Goal: Task Accomplishment & Management: Manage account settings

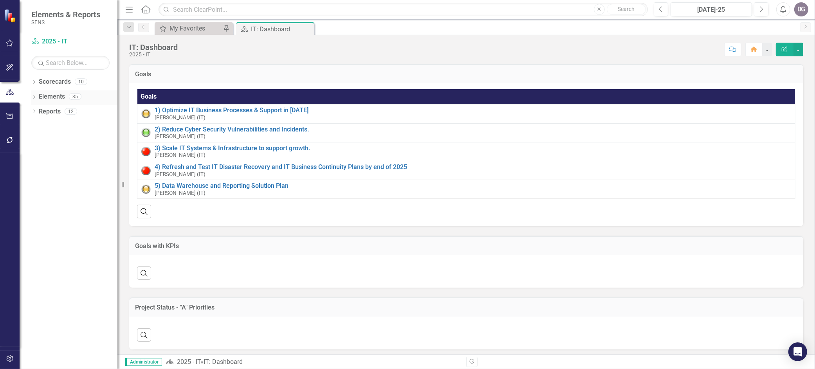
click at [35, 96] on icon "Dropdown" at bounding box center [33, 98] width 5 height 4
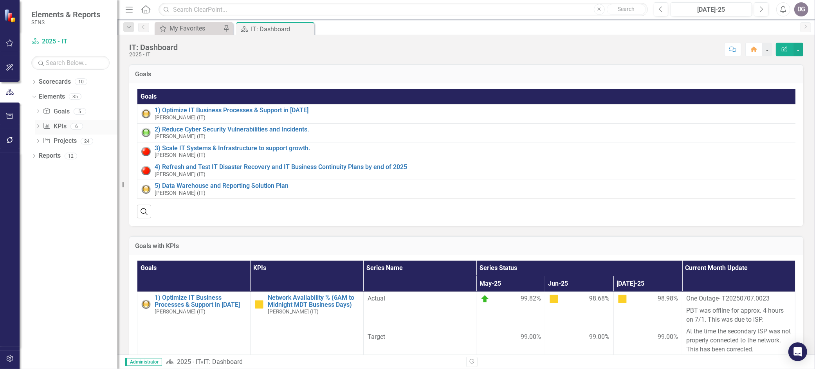
click at [37, 127] on icon "Dropdown" at bounding box center [37, 127] width 5 height 4
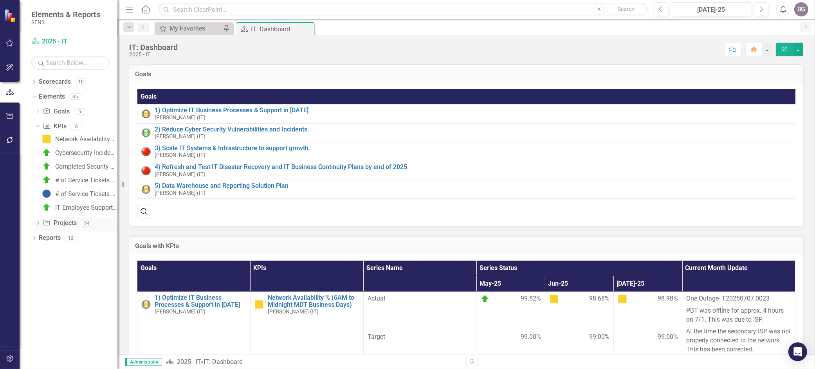
click at [38, 225] on icon "Dropdown" at bounding box center [37, 224] width 5 height 4
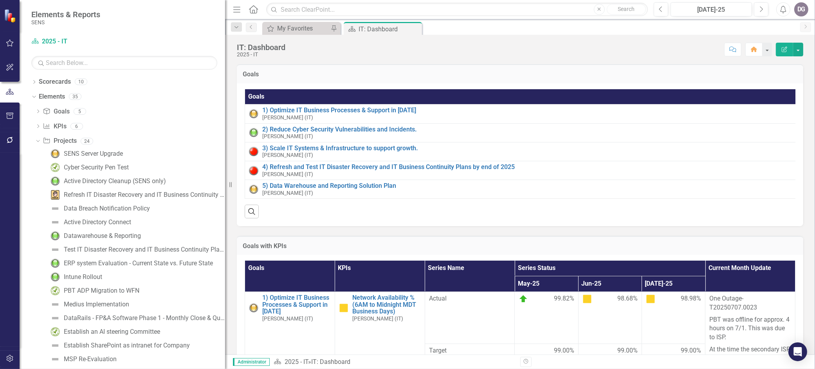
drag, startPoint x: 119, startPoint y: 196, endPoint x: 226, endPoint y: 192, distance: 106.6
click at [226, 192] on div "Resize" at bounding box center [228, 184] width 6 height 369
click at [106, 210] on div "Data Breach Notification Policy" at bounding box center [107, 208] width 86 height 7
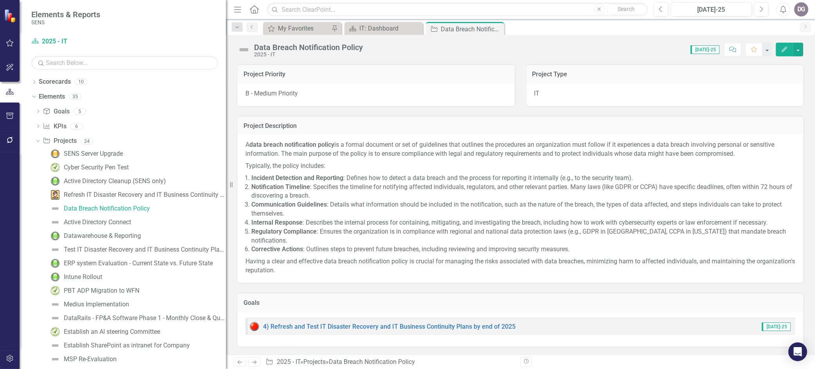
click at [245, 51] on img at bounding box center [244, 49] width 13 height 13
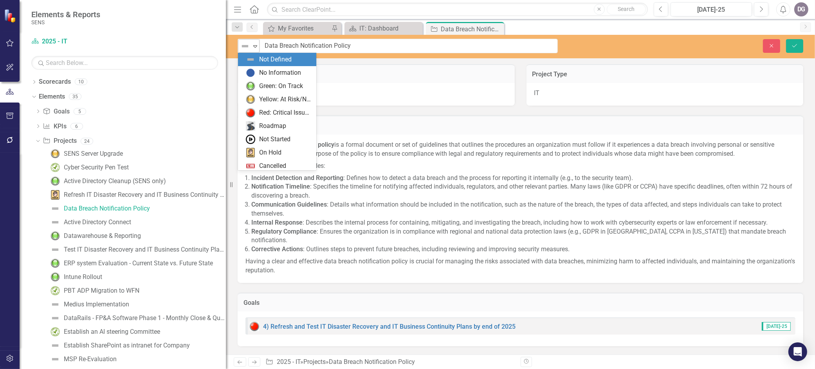
click at [252, 44] on icon "Expand" at bounding box center [255, 46] width 8 height 6
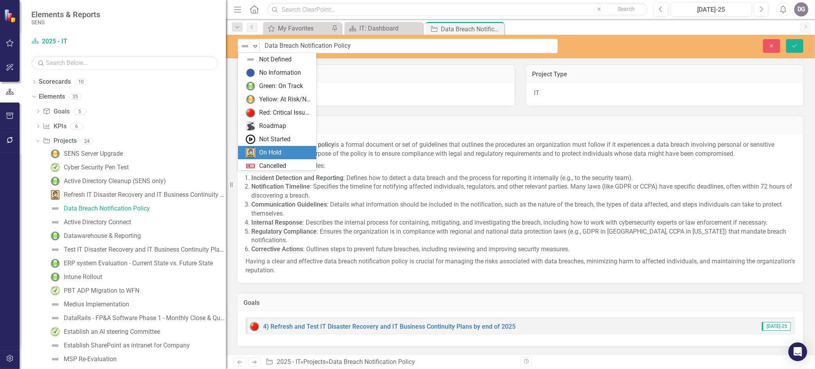
click at [291, 153] on div "On Hold" at bounding box center [279, 152] width 66 height 9
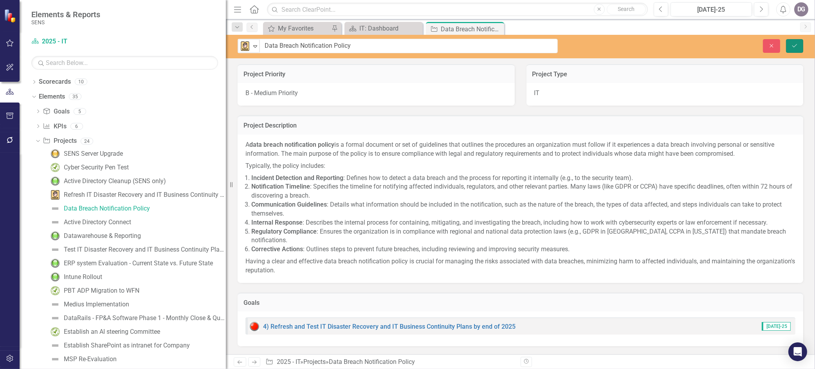
click at [793, 46] on icon "Save" at bounding box center [794, 45] width 7 height 5
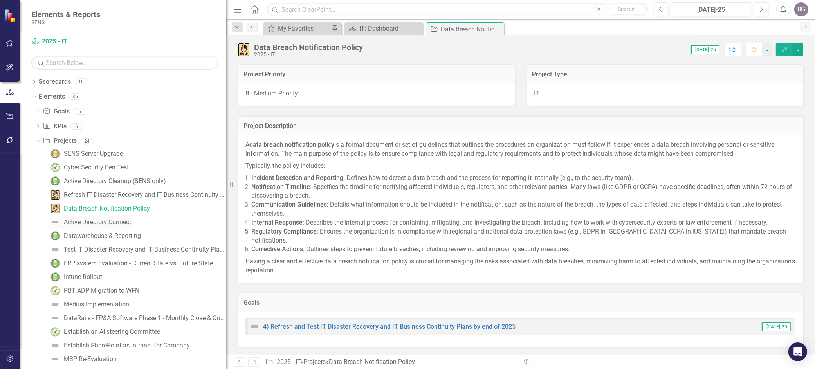
click at [106, 222] on div "Active Directory Connect" at bounding box center [97, 222] width 67 height 7
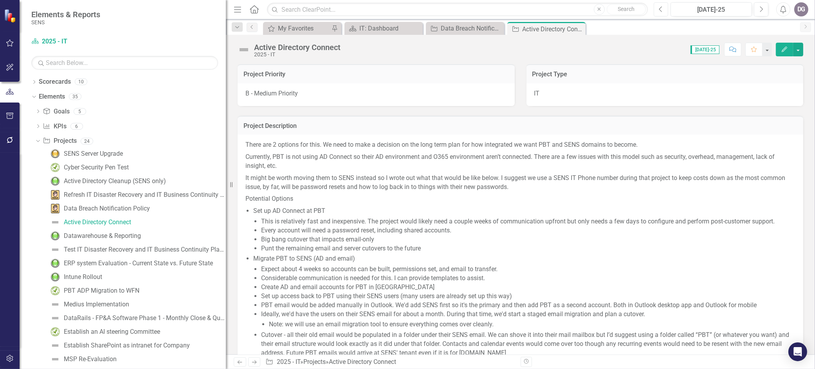
click at [661, 8] on icon "Previous" at bounding box center [661, 9] width 4 height 7
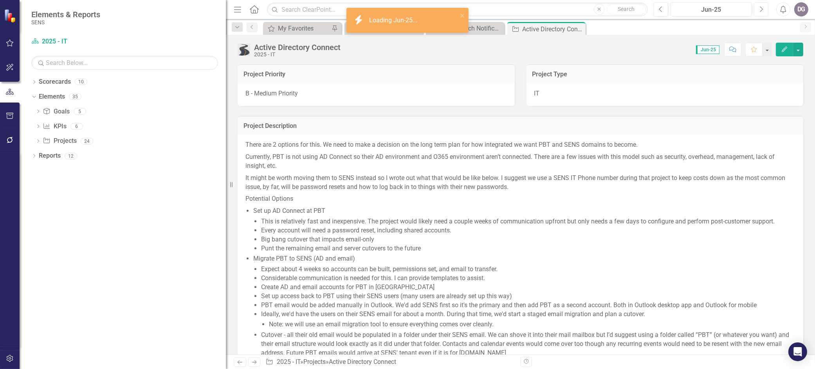
click at [756, 8] on button "Next" at bounding box center [761, 9] width 14 height 14
click at [245, 48] on img at bounding box center [244, 49] width 13 height 13
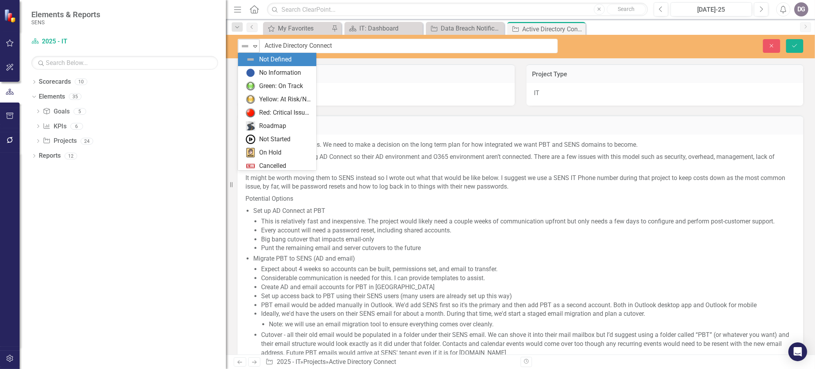
click at [256, 48] on icon "Expand" at bounding box center [255, 46] width 8 height 6
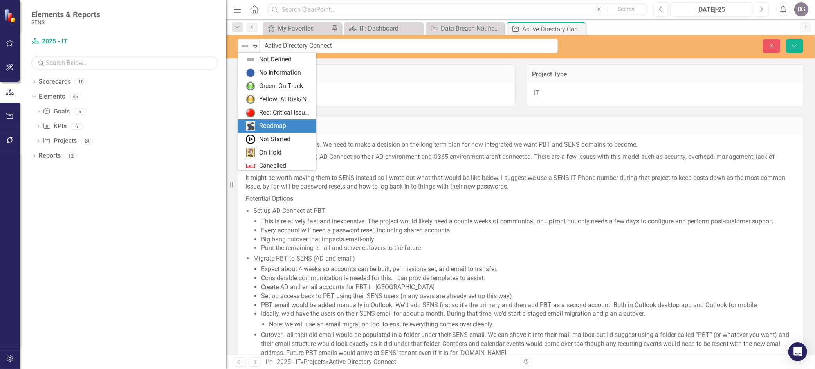
click at [276, 125] on div "Roadmap" at bounding box center [272, 126] width 27 height 9
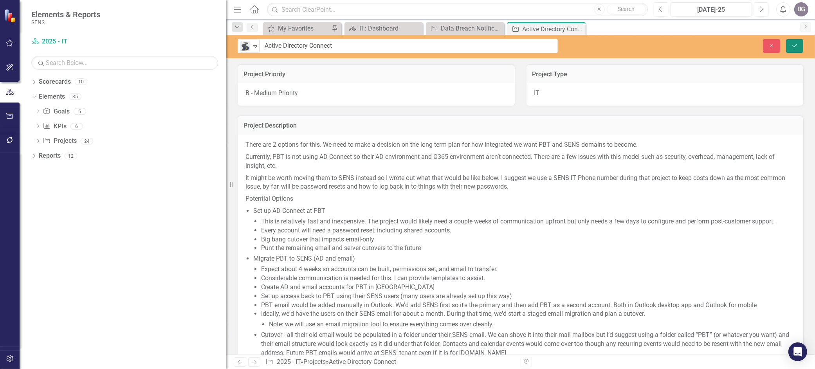
click at [793, 44] on icon "Save" at bounding box center [794, 45] width 7 height 5
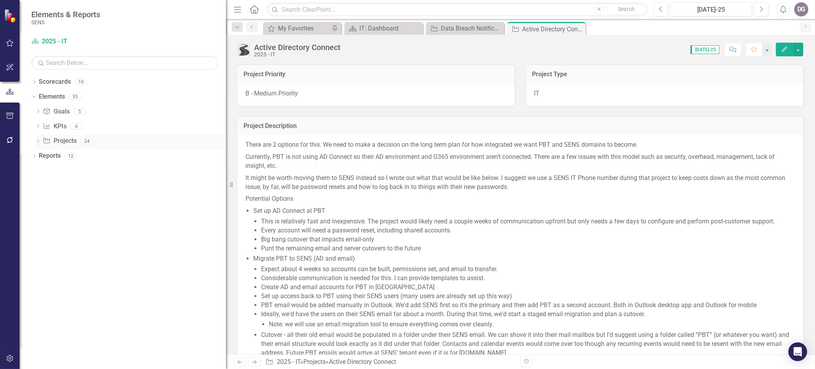
click at [37, 139] on icon at bounding box center [38, 141] width 2 height 4
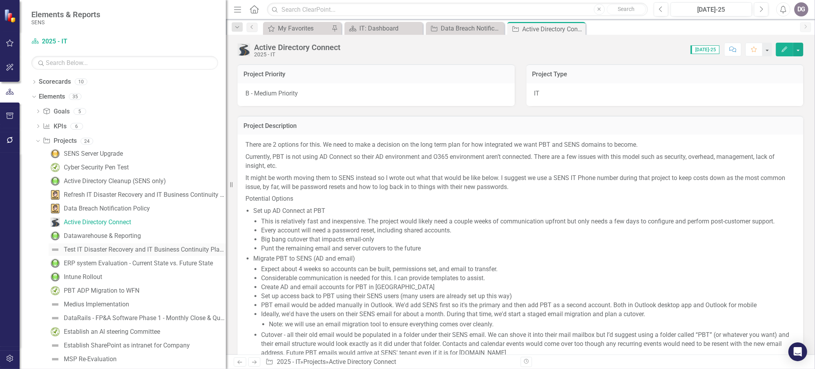
click at [100, 251] on div "Test IT Disaster Recovery and IT Business Continuity Plans" at bounding box center [145, 249] width 162 height 7
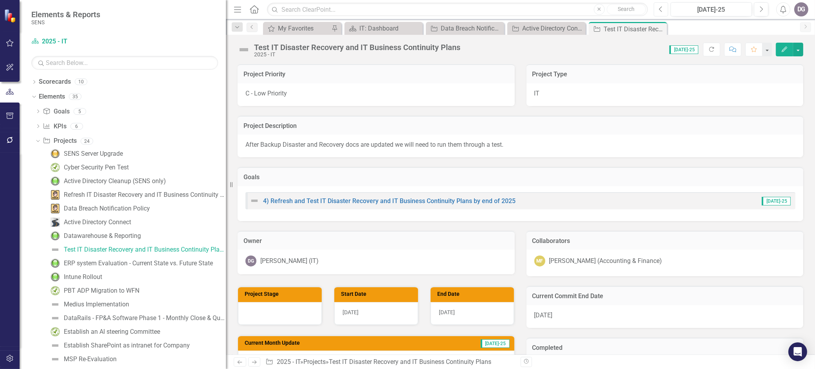
click at [662, 11] on icon "Previous" at bounding box center [661, 9] width 4 height 7
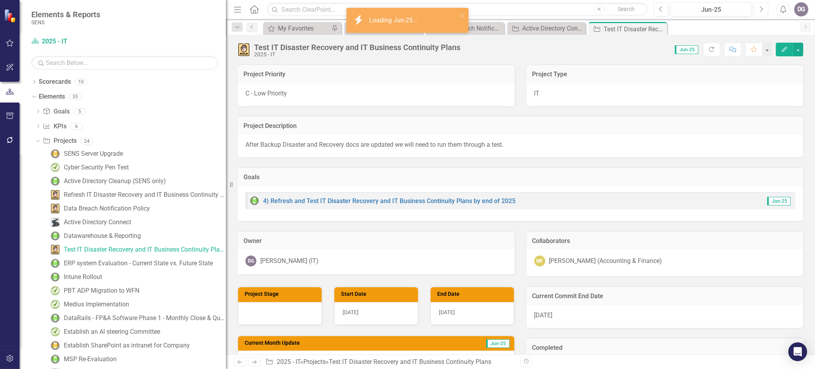
click at [761, 10] on icon "Next" at bounding box center [761, 9] width 4 height 7
click at [245, 48] on img at bounding box center [244, 49] width 13 height 13
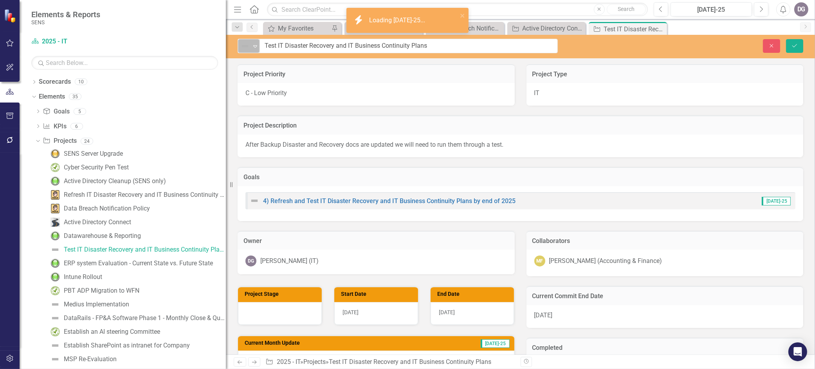
click at [249, 45] on img at bounding box center [244, 45] width 9 height 9
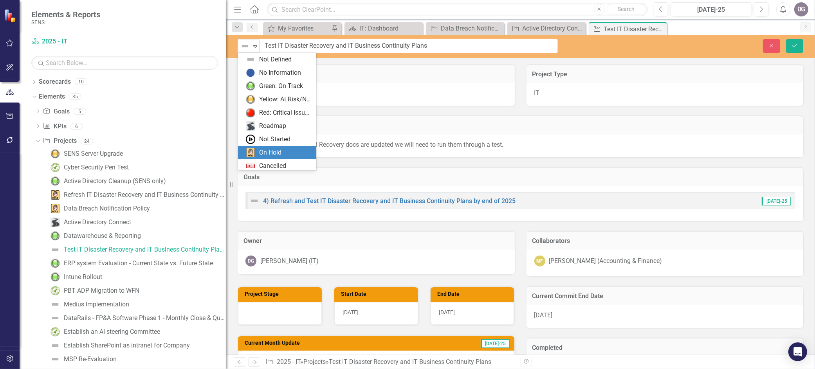
click at [273, 151] on div "On Hold" at bounding box center [270, 152] width 22 height 9
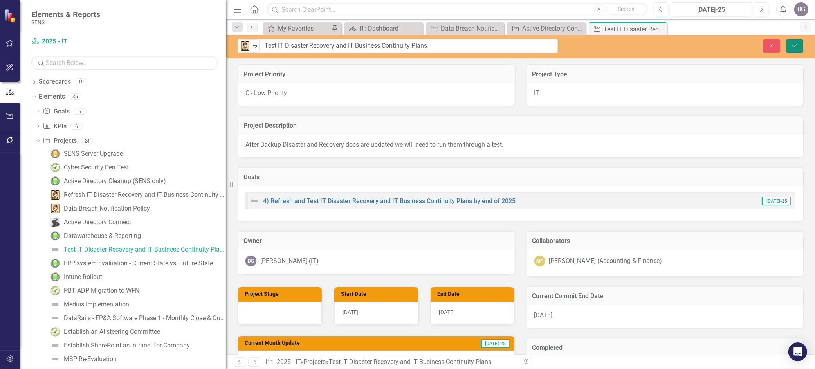
click at [791, 46] on button "Save" at bounding box center [794, 46] width 17 height 14
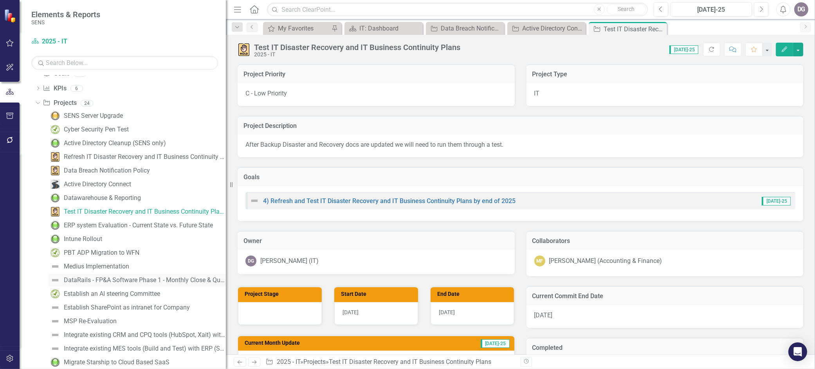
scroll to position [43, 0]
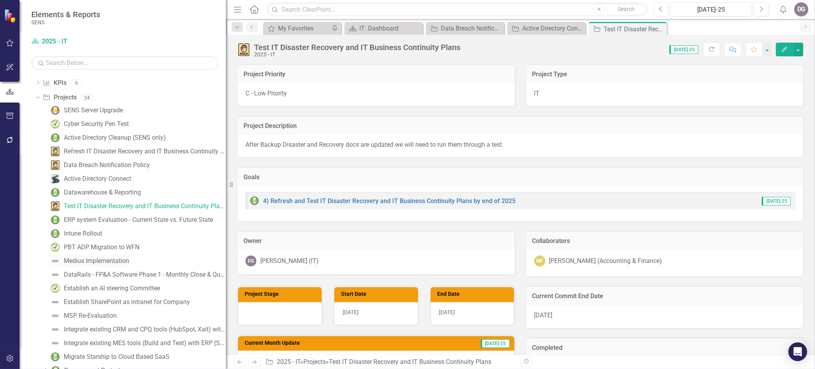
click at [83, 262] on div "Medius Implementation" at bounding box center [96, 261] width 65 height 7
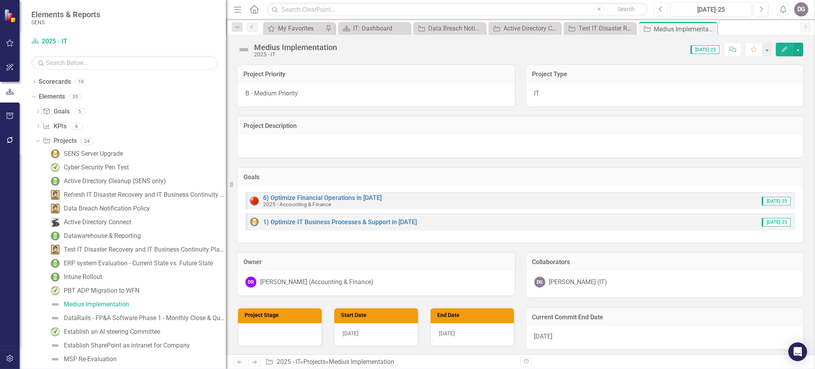
click at [662, 10] on icon "Previous" at bounding box center [661, 9] width 4 height 7
click at [759, 9] on icon "Next" at bounding box center [761, 9] width 4 height 7
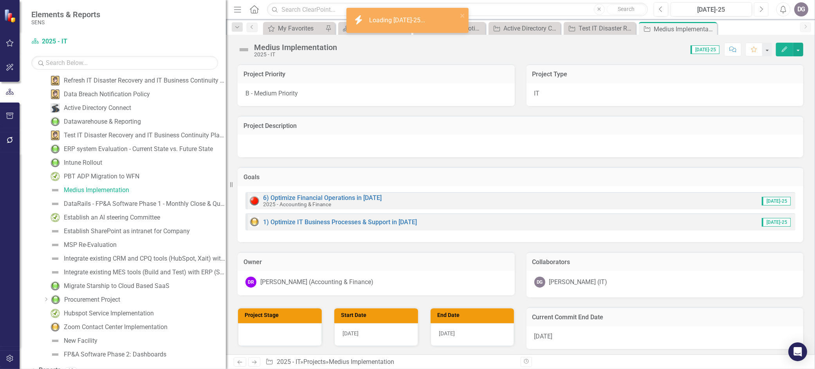
scroll to position [124, 0]
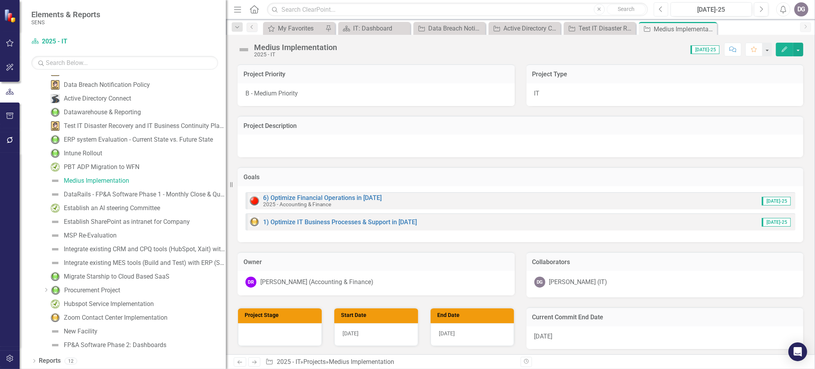
click at [658, 4] on button "Previous" at bounding box center [661, 9] width 14 height 14
drag, startPoint x: 761, startPoint y: 13, endPoint x: 733, endPoint y: 61, distance: 55.3
click at [761, 13] on button "Next" at bounding box center [761, 9] width 14 height 14
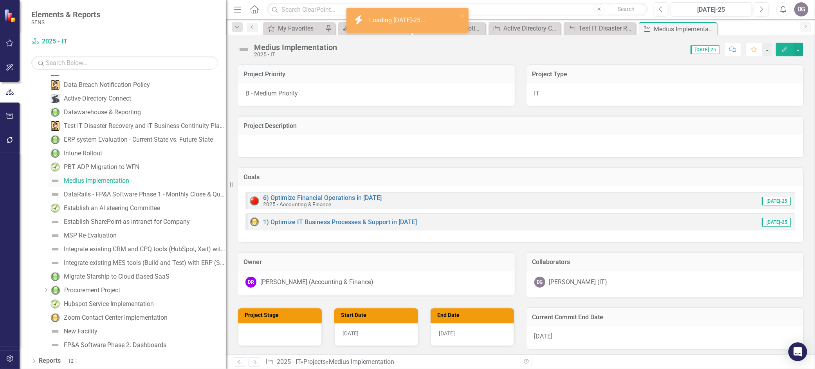
click at [77, 181] on div "Medius Implementation" at bounding box center [96, 180] width 65 height 7
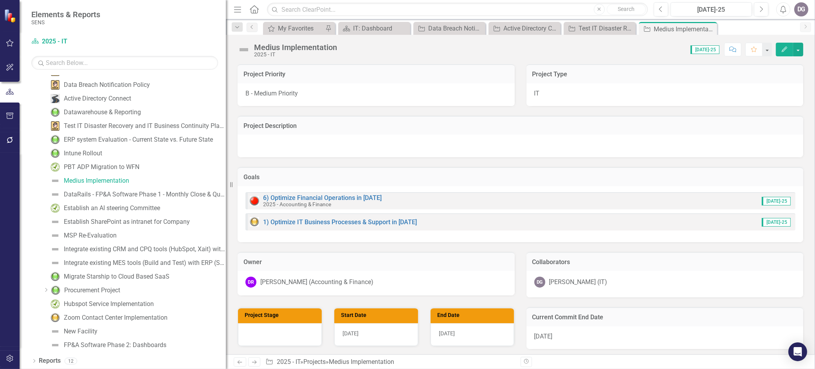
click at [244, 50] on img at bounding box center [244, 49] width 13 height 13
click at [247, 49] on img at bounding box center [244, 49] width 13 height 13
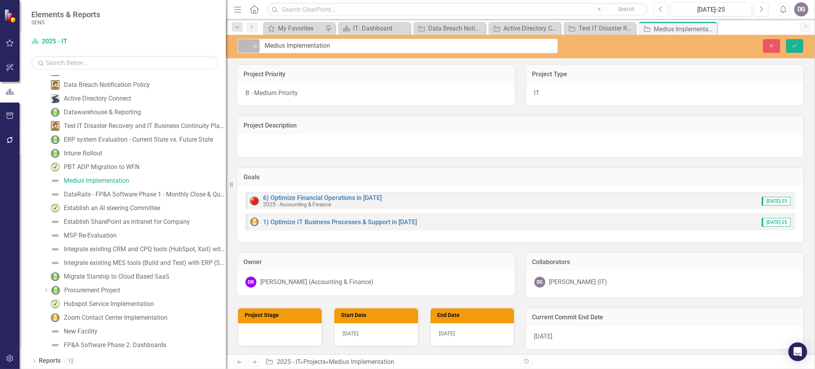
click at [255, 47] on icon at bounding box center [255, 46] width 4 height 2
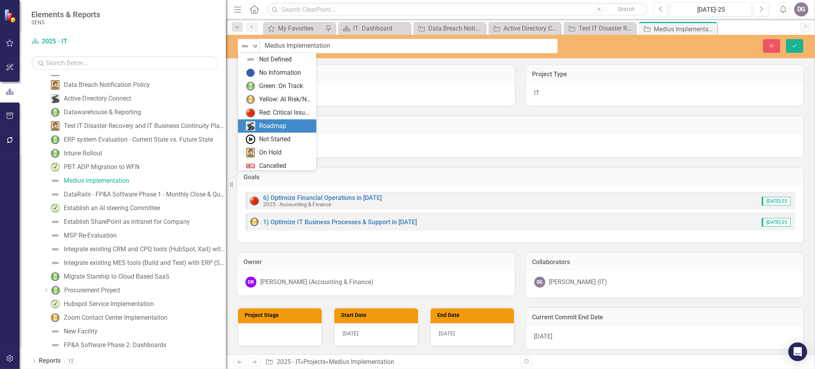
scroll to position [16, 0]
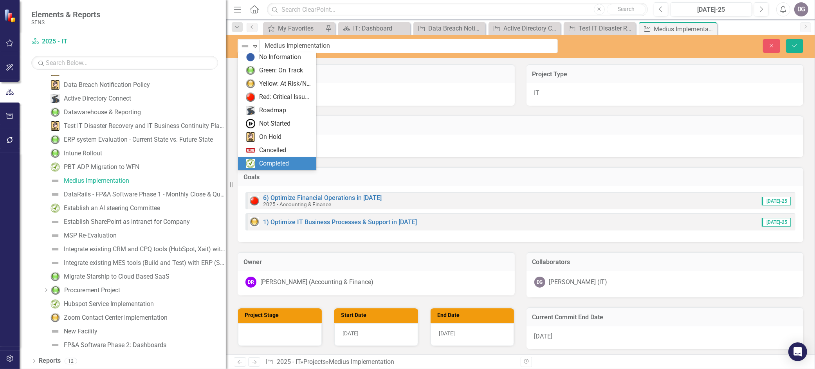
click at [285, 161] on div "Completed" at bounding box center [274, 163] width 30 height 9
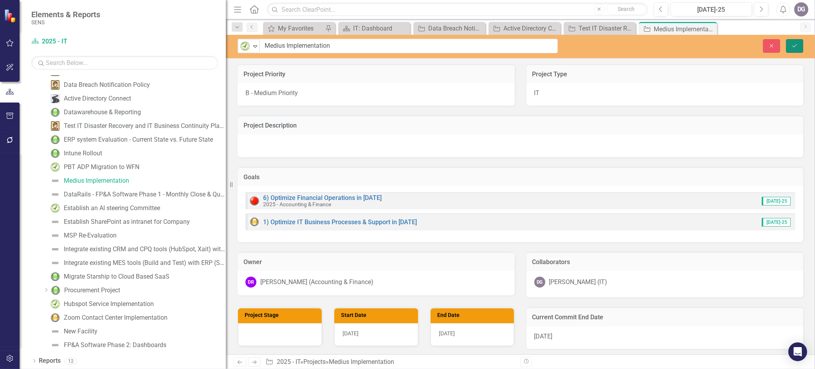
click at [797, 44] on icon "Save" at bounding box center [794, 45] width 7 height 5
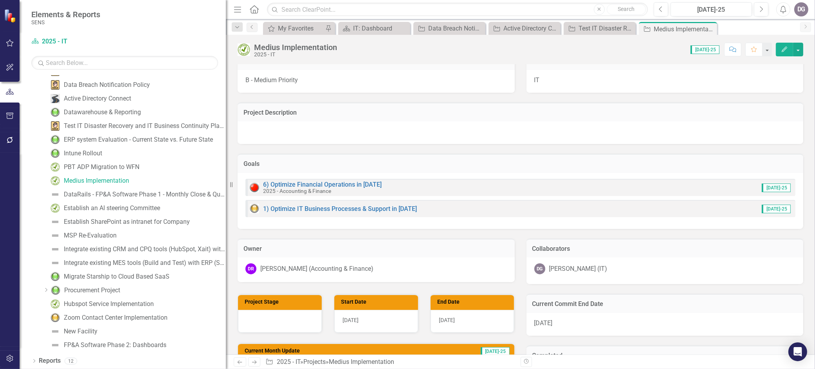
scroll to position [0, 0]
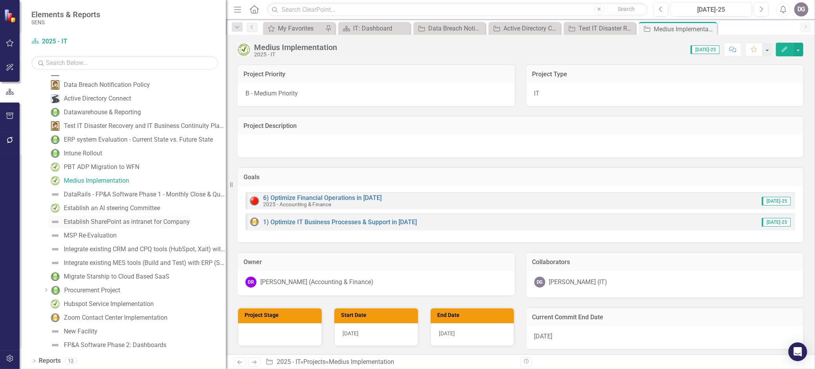
click at [121, 221] on div "Establish SharePoint as intranet for Company" at bounding box center [127, 221] width 126 height 7
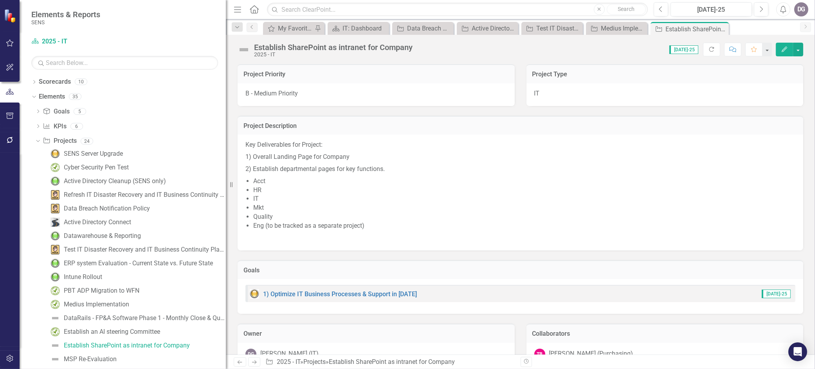
click at [245, 48] on img at bounding box center [244, 49] width 13 height 13
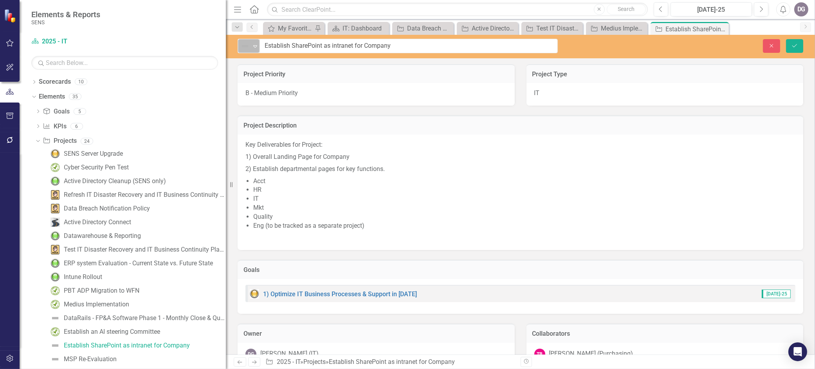
click at [257, 49] on icon "Expand" at bounding box center [255, 46] width 8 height 6
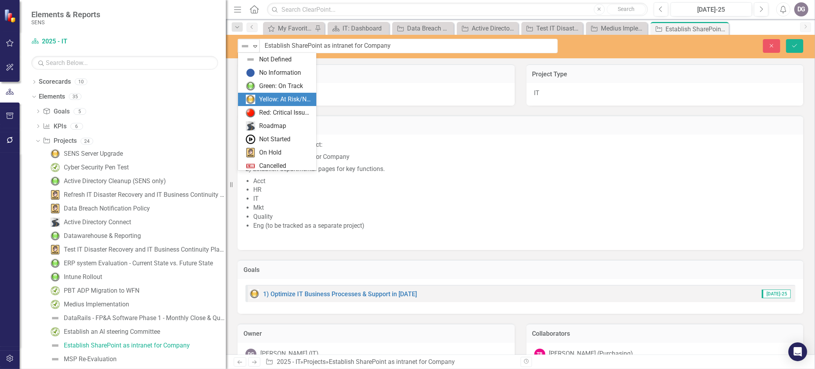
drag, startPoint x: 264, startPoint y: 96, endPoint x: 444, endPoint y: 112, distance: 180.8
click at [264, 96] on div "Yellow: At Risk/Needs Attention" at bounding box center [285, 99] width 52 height 9
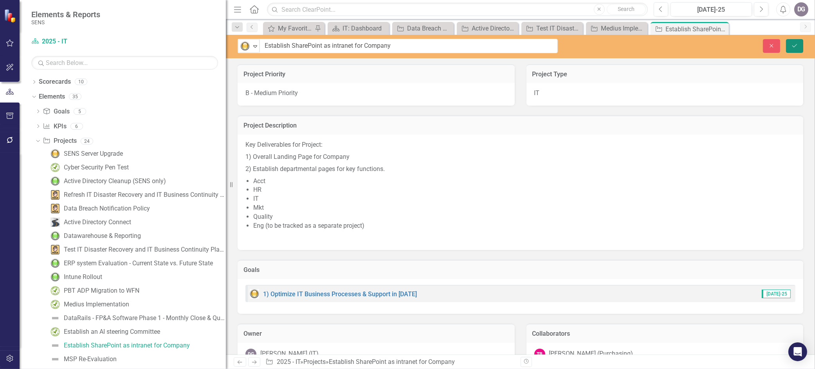
click at [792, 44] on icon "Save" at bounding box center [794, 45] width 7 height 5
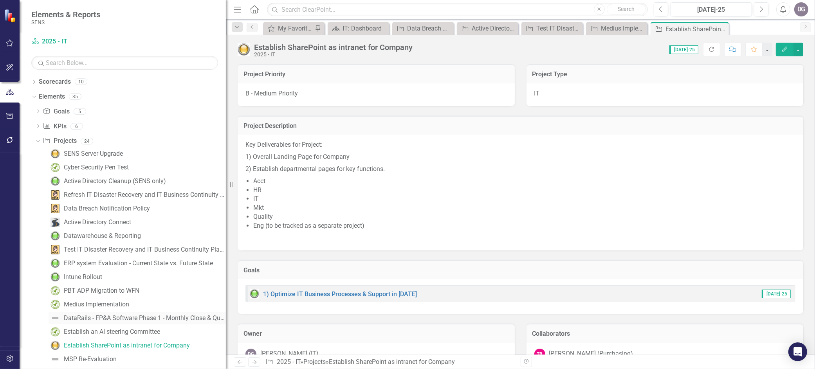
click at [96, 319] on div "DataRails - FP&A Software Phase 1 - Monthly Close & Quarterly Fcst" at bounding box center [145, 318] width 162 height 7
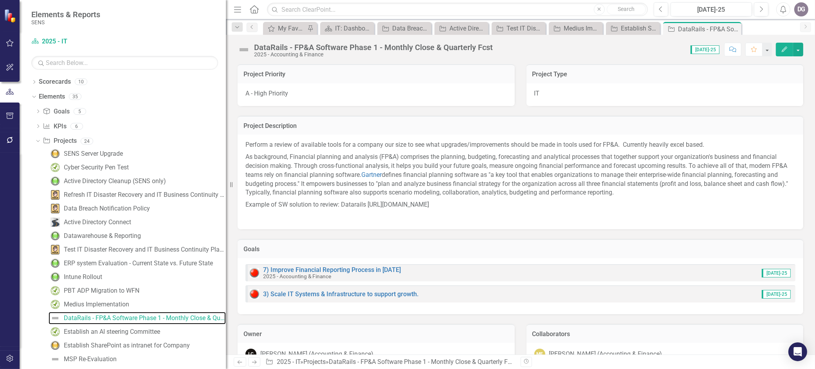
scroll to position [87, 0]
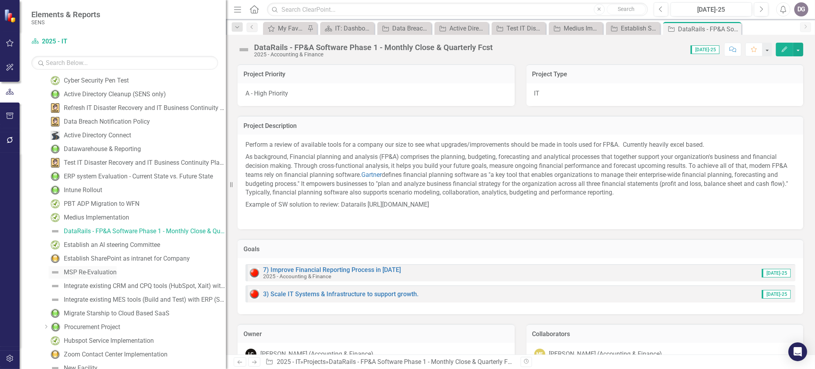
click at [92, 272] on div "MSP Re-Evaluation" at bounding box center [90, 272] width 53 height 7
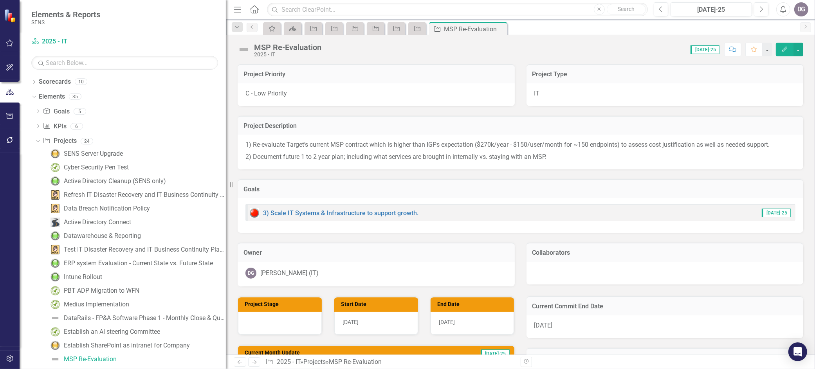
click at [239, 49] on img at bounding box center [244, 49] width 13 height 13
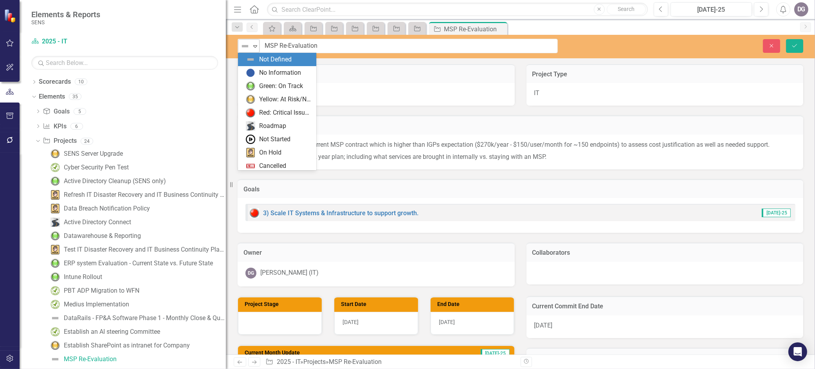
click at [248, 50] on img at bounding box center [244, 45] width 9 height 9
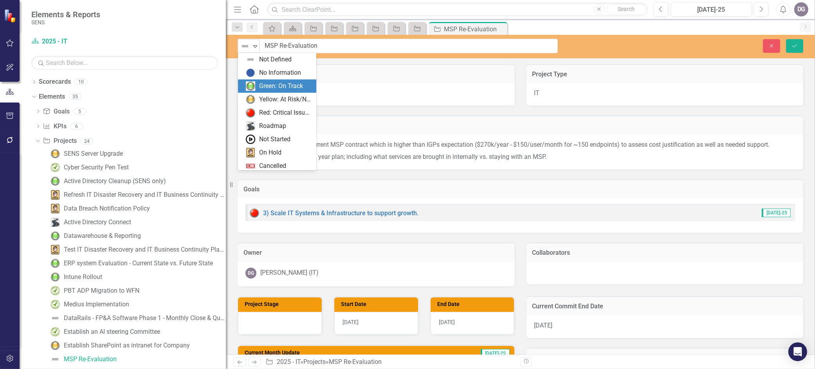
click at [277, 87] on div "Green: On Track" at bounding box center [281, 86] width 44 height 9
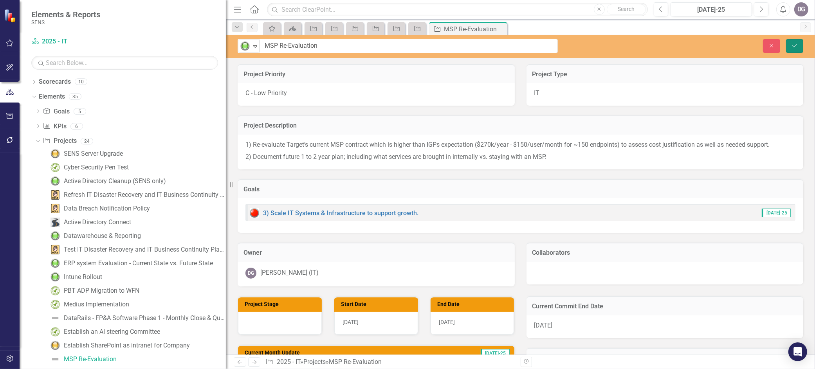
click at [797, 46] on icon "Save" at bounding box center [794, 45] width 7 height 5
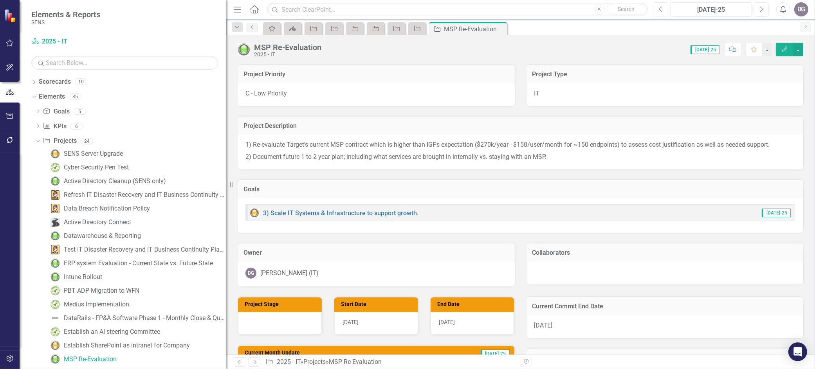
click at [664, 11] on button "Previous" at bounding box center [661, 9] width 14 height 14
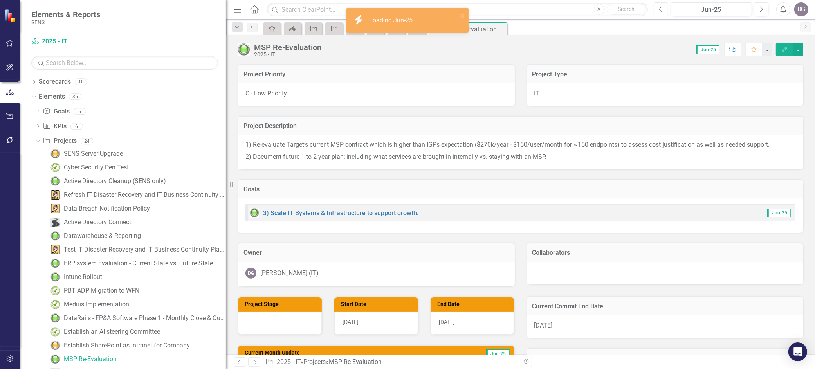
scroll to position [273, 0]
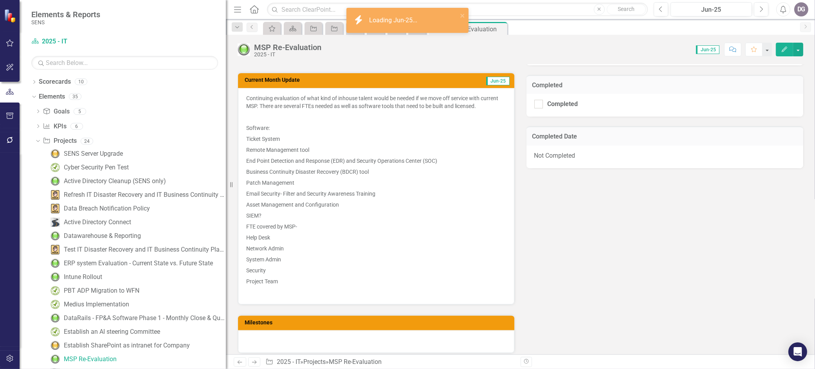
click at [294, 278] on p "Project Team" at bounding box center [376, 281] width 260 height 11
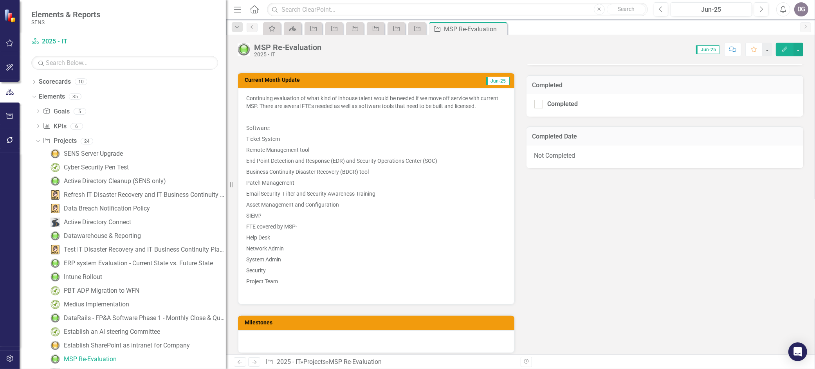
drag, startPoint x: 293, startPoint y: 280, endPoint x: 245, endPoint y: 131, distance: 155.9
click at [245, 131] on div "Continuing evaluation of what kind of inhouse talent would be needed if we move…" at bounding box center [376, 196] width 276 height 216
drag, startPoint x: 244, startPoint y: 132, endPoint x: 287, endPoint y: 209, distance: 88.9
click at [287, 209] on div "Continuing evaluation of what kind of inhouse talent would be needed if we move…" at bounding box center [376, 196] width 276 height 216
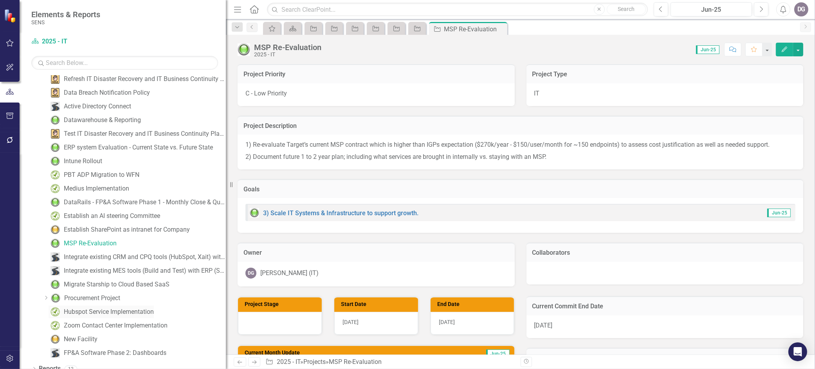
scroll to position [124, 0]
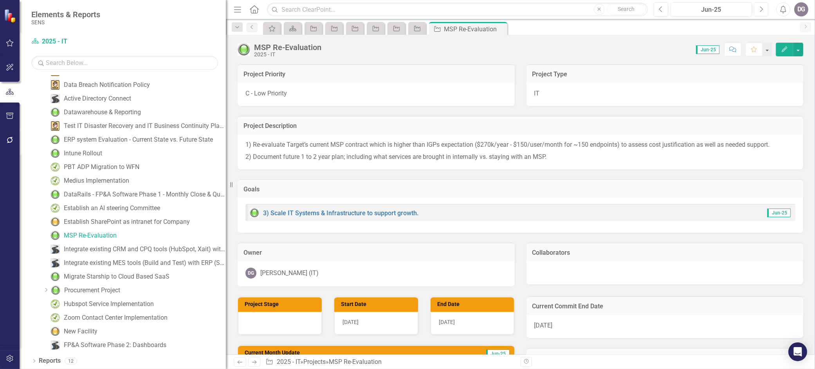
click at [761, 10] on icon "Next" at bounding box center [761, 9] width 4 height 7
click at [108, 249] on div "Integrate existing CRM and CPQ tools (HubSpot, Xait) with ERP (Syteline)" at bounding box center [145, 249] width 162 height 7
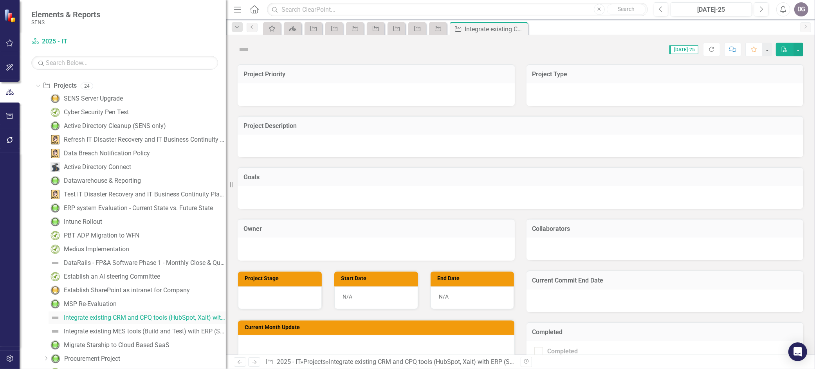
scroll to position [10, 0]
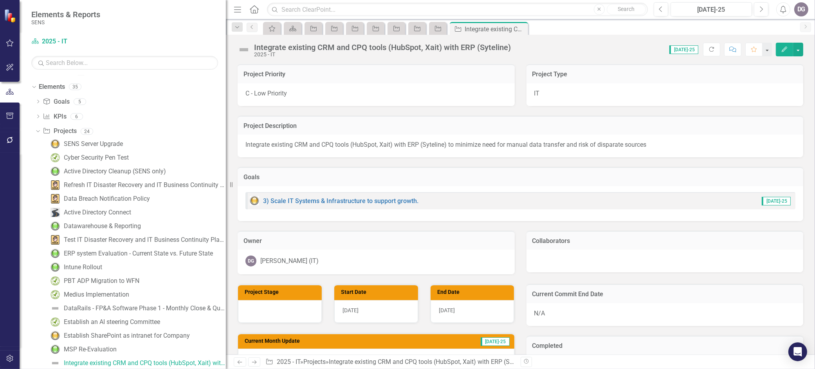
click at [244, 52] on img at bounding box center [244, 49] width 13 height 13
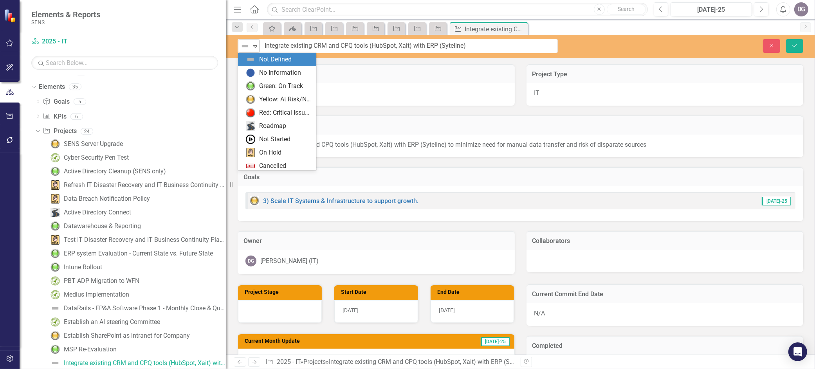
click at [254, 47] on icon "Expand" at bounding box center [255, 46] width 8 height 6
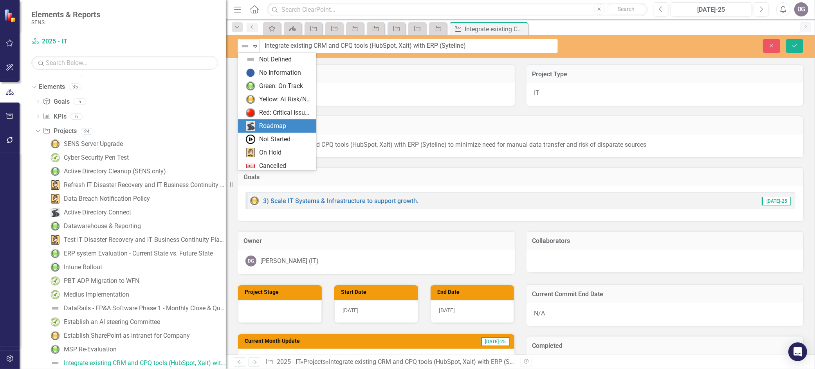
click at [269, 125] on div "Roadmap" at bounding box center [272, 126] width 27 height 9
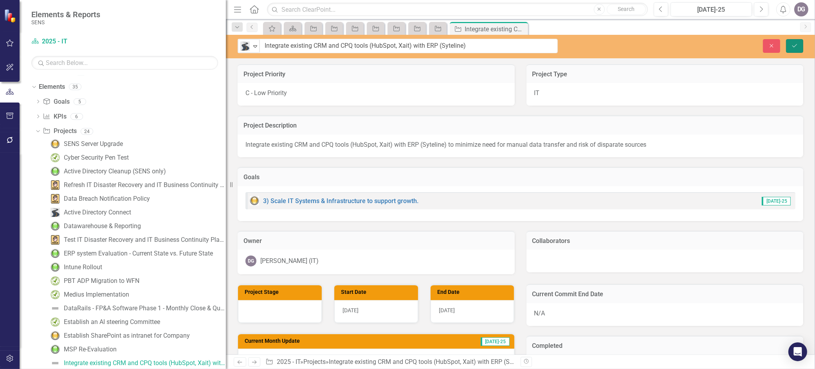
drag, startPoint x: 799, startPoint y: 48, endPoint x: 320, endPoint y: 246, distance: 518.4
click at [799, 49] on button "Save" at bounding box center [794, 46] width 17 height 14
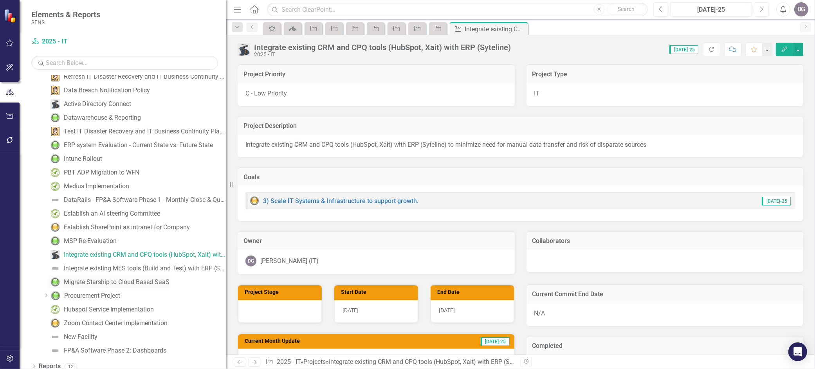
scroll to position [124, 0]
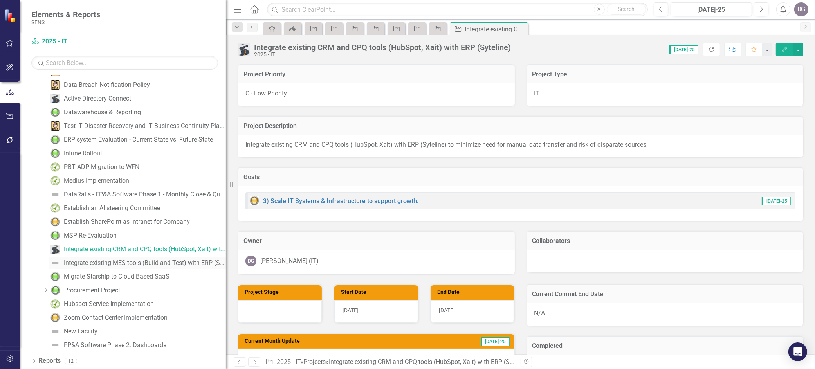
click at [92, 262] on div "Integrate existing MES tools (Build and Test) with ERP (Syteline) to minimize n…" at bounding box center [145, 263] width 162 height 7
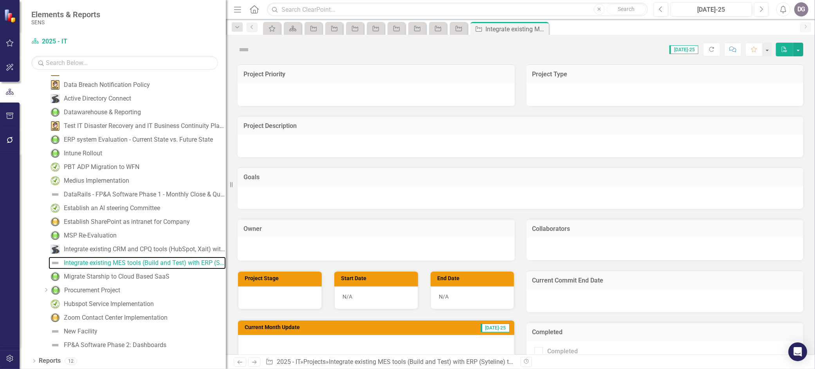
scroll to position [24, 0]
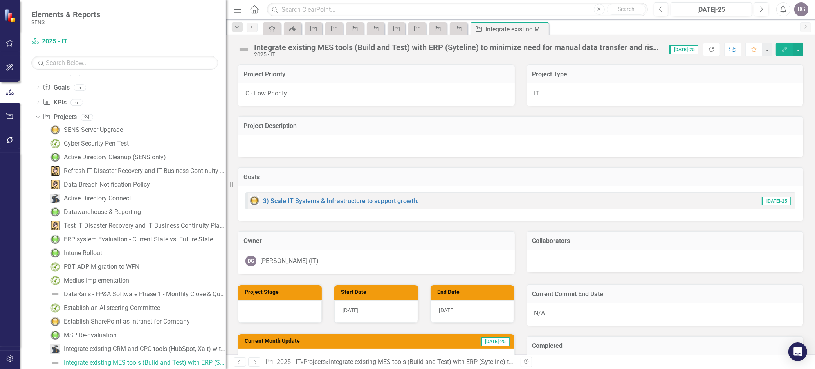
click at [248, 50] on img at bounding box center [244, 49] width 13 height 13
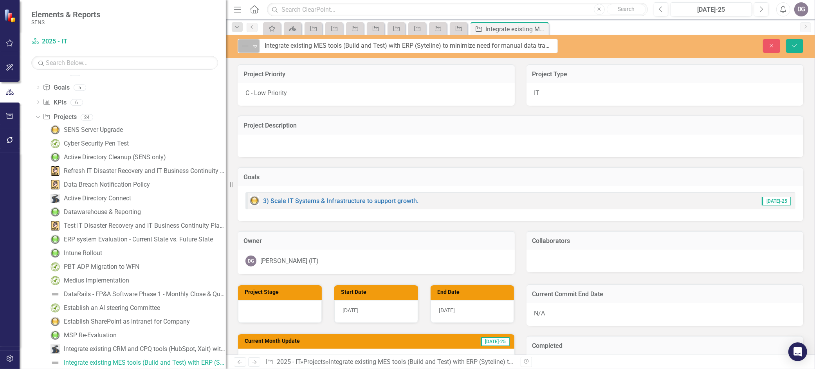
click at [256, 45] on icon "Expand" at bounding box center [255, 46] width 8 height 6
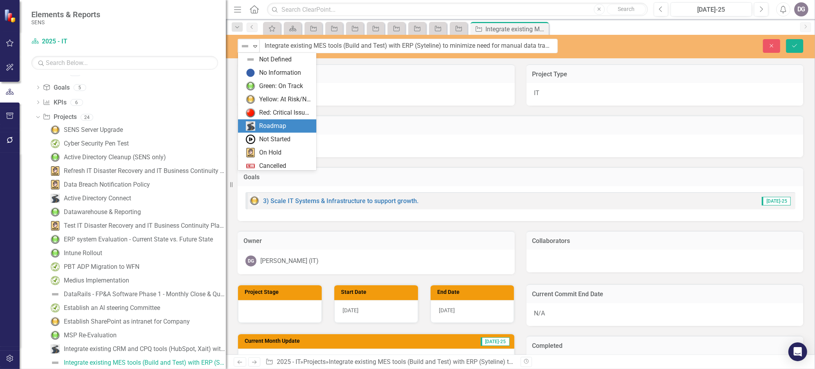
click at [271, 130] on div "Roadmap" at bounding box center [272, 126] width 27 height 9
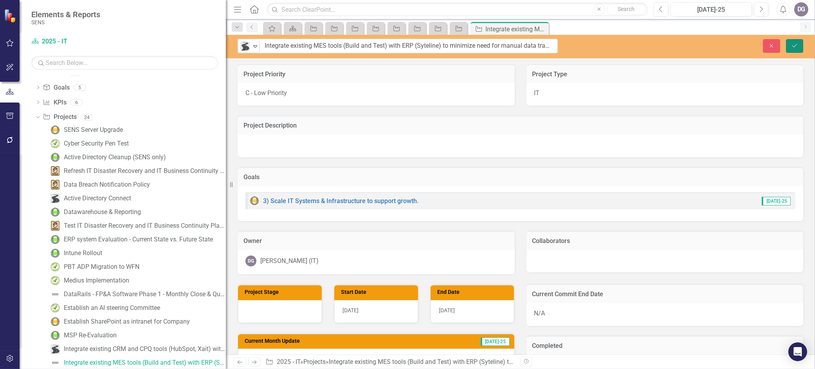
click at [792, 45] on icon "submit" at bounding box center [794, 45] width 5 height 3
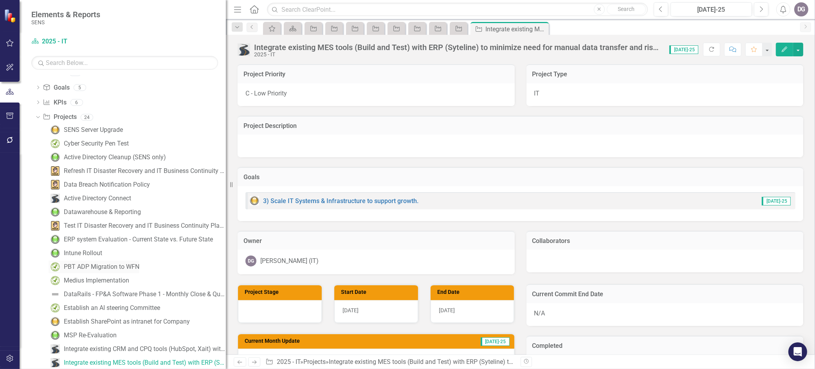
scroll to position [124, 0]
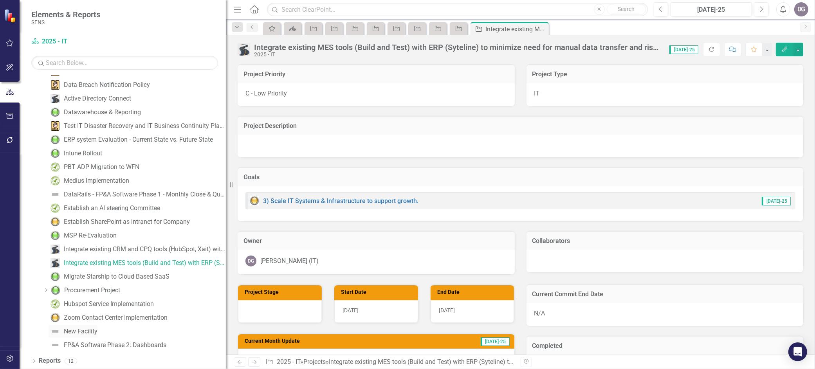
click at [76, 332] on div "New Facility" at bounding box center [81, 331] width 34 height 7
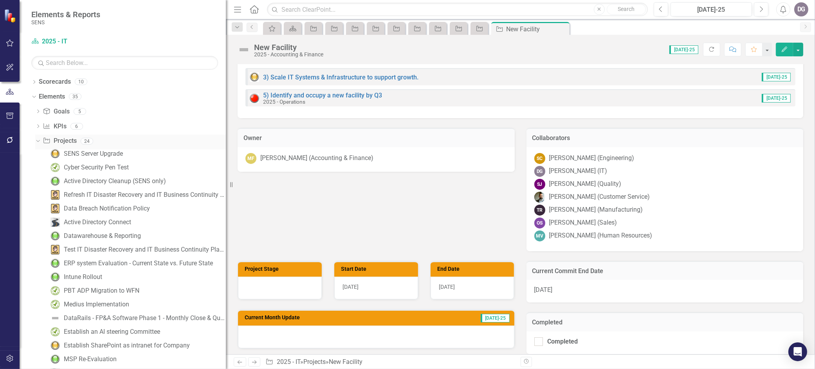
click at [64, 143] on link "Project Projects" at bounding box center [60, 141] width 34 height 9
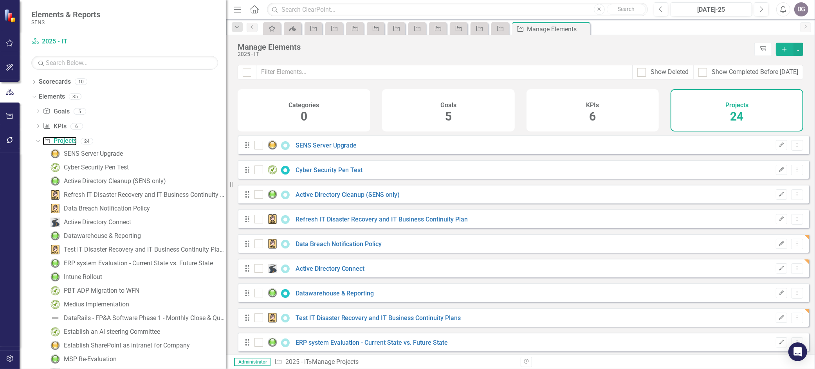
checkbox input "false"
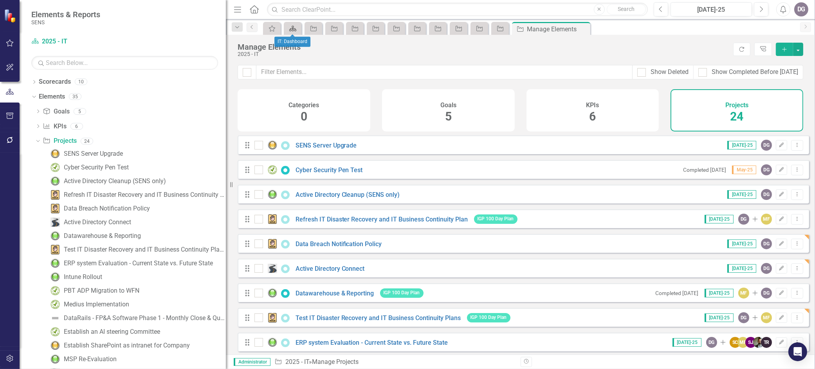
click at [292, 27] on icon at bounding box center [292, 28] width 7 height 5
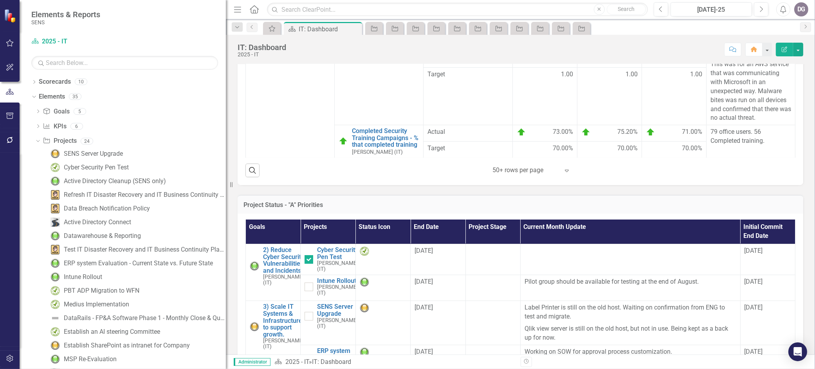
scroll to position [261, 0]
